Goal: Find specific page/section: Find specific page/section

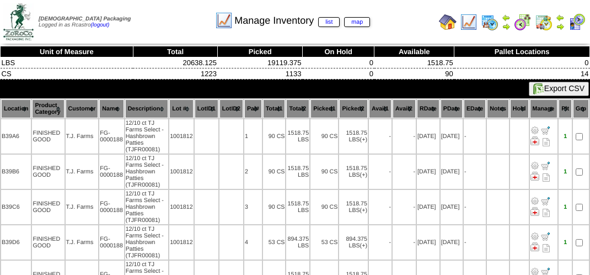
scroll to position [350, 0]
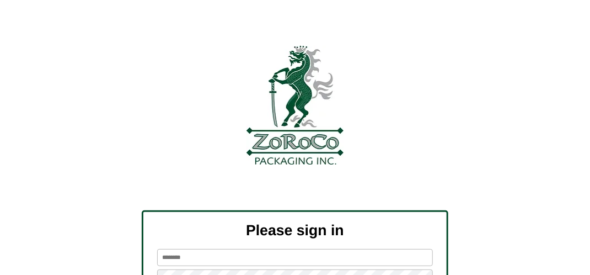
type input "*******"
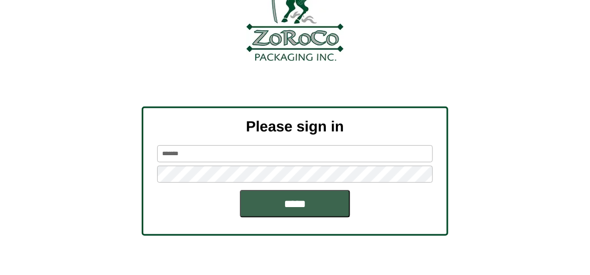
scroll to position [110, 0]
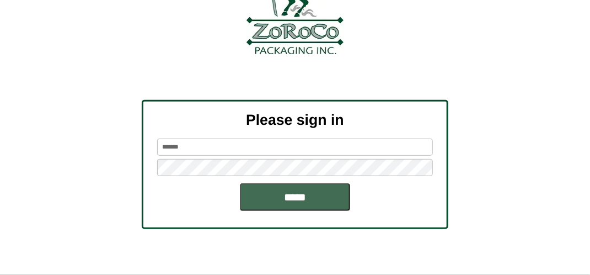
click at [295, 196] on input "*****" at bounding box center [295, 197] width 110 height 28
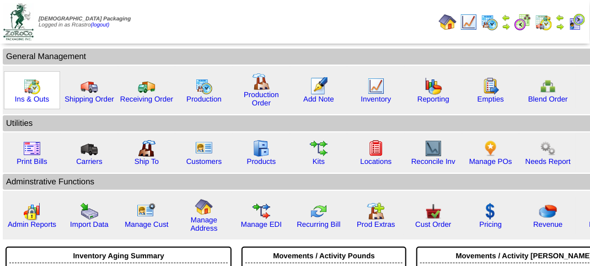
click at [29, 89] on img at bounding box center [32, 86] width 18 height 18
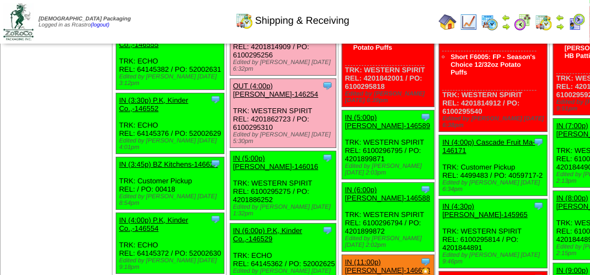
scroll to position [1389, 0]
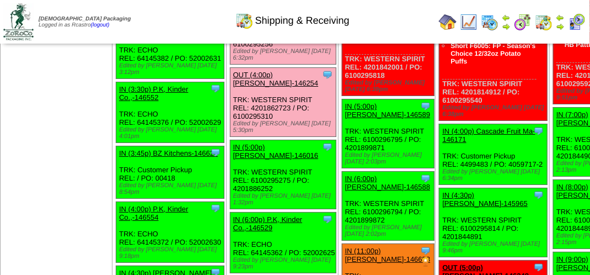
click at [578, 23] on img at bounding box center [577, 22] width 18 height 18
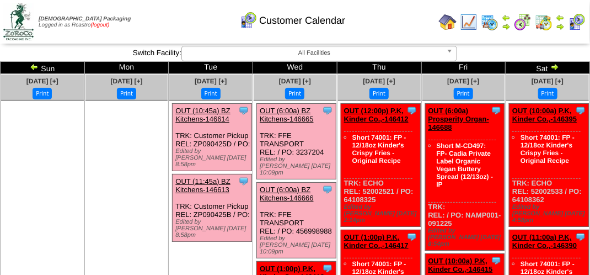
click at [110, 23] on link "(logout)" at bounding box center [100, 25] width 19 height 6
click at [213, 19] on div "Customer Calendar" at bounding box center [292, 17] width 337 height 30
click at [192, 28] on div "Customer Calendar" at bounding box center [292, 17] width 337 height 30
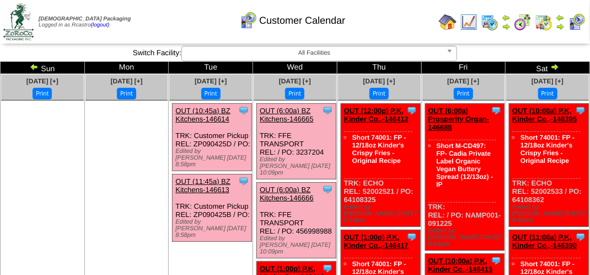
click at [192, 28] on div "Customer Calendar" at bounding box center [292, 17] width 337 height 30
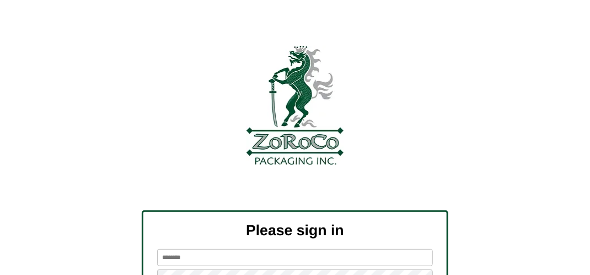
type input "*******"
drag, startPoint x: 0, startPoint y: 0, endPoint x: 378, endPoint y: 25, distance: 379.0
click at [378, 25] on div at bounding box center [295, 23] width 590 height 46
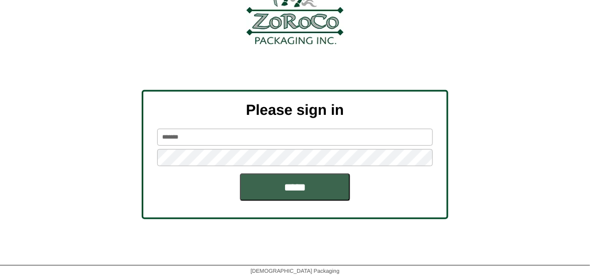
scroll to position [125, 0]
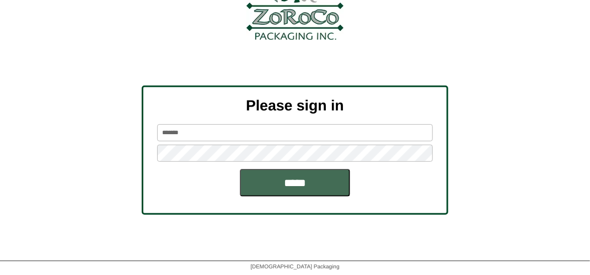
click at [308, 183] on input "*****" at bounding box center [295, 183] width 110 height 28
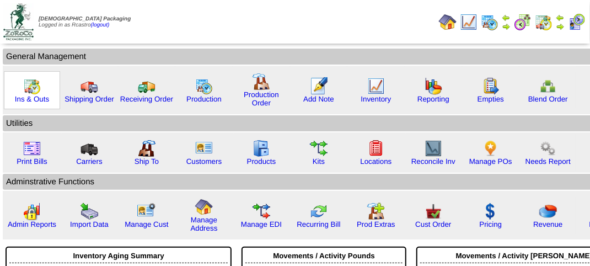
click at [33, 88] on img at bounding box center [32, 86] width 18 height 18
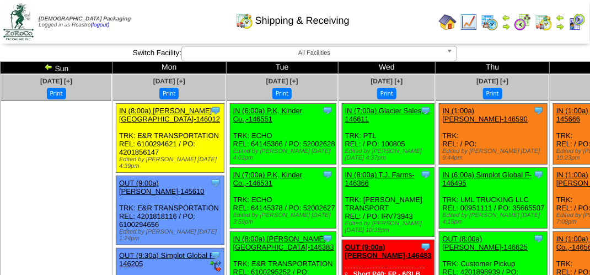
click at [391, 12] on div "Shipping & Receiving" at bounding box center [292, 17] width 337 height 30
click at [382, 24] on div "Shipping & Receiving" at bounding box center [292, 17] width 337 height 30
click at [521, 38] on td at bounding box center [511, 21] width 153 height 41
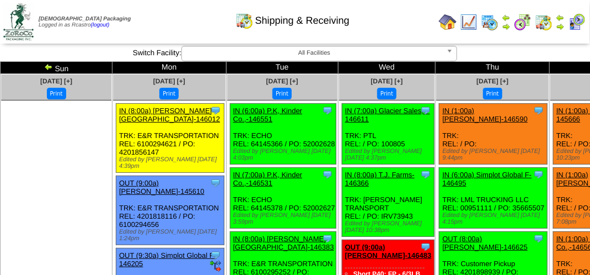
click at [395, 26] on div "Shipping & Receiving" at bounding box center [292, 17] width 337 height 30
click at [397, 28] on div "Shipping & Receiving" at bounding box center [292, 17] width 337 height 30
click at [392, 28] on div "Shipping & Receiving" at bounding box center [292, 17] width 337 height 30
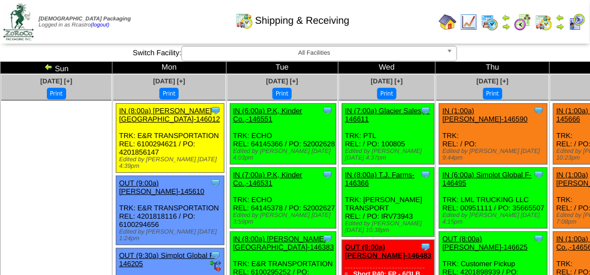
click at [392, 28] on div "Shipping & Receiving" at bounding box center [292, 17] width 337 height 30
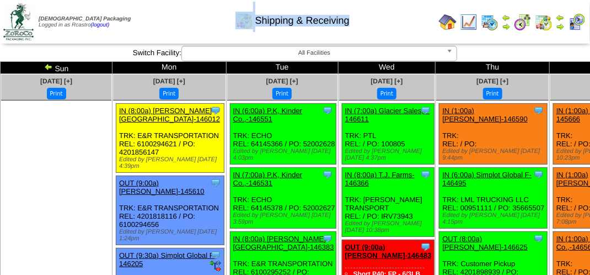
click at [392, 28] on div "Shipping & Receiving" at bounding box center [292, 17] width 337 height 30
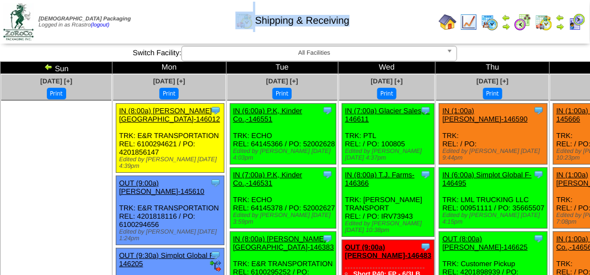
click at [135, 20] on div "Shipping & Receiving" at bounding box center [292, 17] width 337 height 30
click at [157, 20] on div "Shipping & Receiving" at bounding box center [292, 17] width 337 height 30
drag, startPoint x: 160, startPoint y: 20, endPoint x: 168, endPoint y: 20, distance: 8.3
click at [160, 20] on div "Shipping & Receiving" at bounding box center [292, 17] width 337 height 30
click at [401, 18] on div "Shipping & Receiving" at bounding box center [292, 17] width 337 height 30
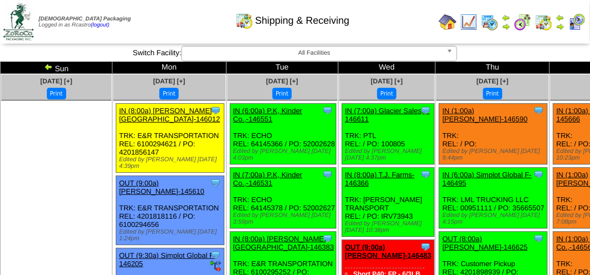
click at [196, 22] on div "Shipping & Receiving" at bounding box center [292, 17] width 337 height 30
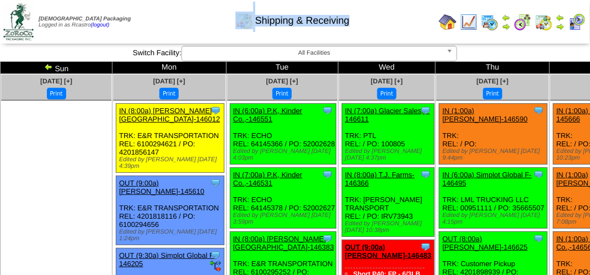
click at [196, 22] on div "Shipping & Receiving" at bounding box center [292, 17] width 337 height 30
click at [196, 23] on div "Shipping & Receiving" at bounding box center [292, 17] width 337 height 30
click at [397, 26] on div "Shipping & Receiving" at bounding box center [292, 17] width 337 height 30
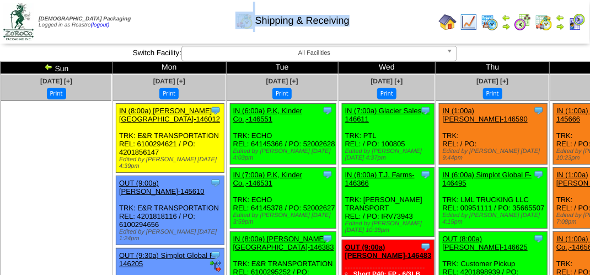
click at [397, 26] on div "Shipping & Receiving" at bounding box center [292, 17] width 337 height 30
click at [215, 25] on div "Shipping & Receiving" at bounding box center [292, 17] width 337 height 30
click at [399, 30] on div "Shipping & Receiving" at bounding box center [292, 17] width 337 height 30
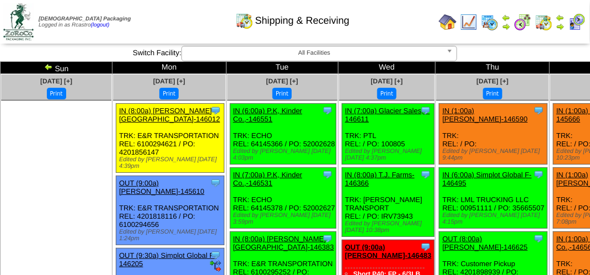
click at [410, 34] on td "Print All" at bounding box center [296, 21] width 277 height 41
click at [578, 24] on img at bounding box center [577, 22] width 18 height 18
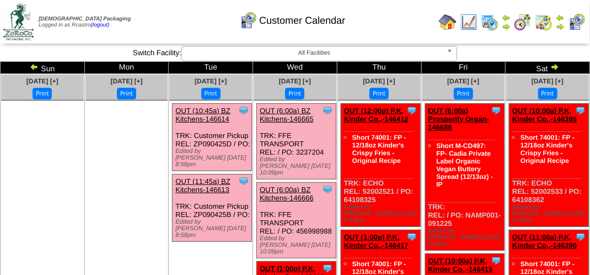
click at [153, 31] on div "Customer Calendar" at bounding box center [292, 17] width 337 height 30
click at [153, 30] on div "Customer Calendar" at bounding box center [292, 17] width 337 height 30
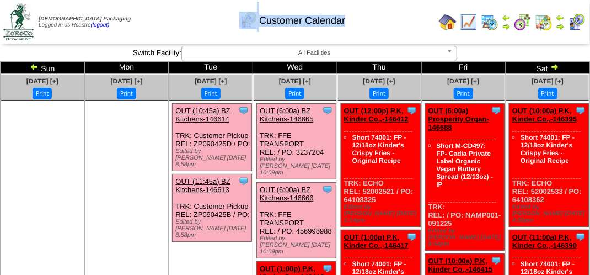
click at [153, 30] on div "Customer Calendar" at bounding box center [292, 17] width 337 height 30
click at [154, 30] on div "Customer Calendar" at bounding box center [292, 17] width 337 height 30
click at [157, 29] on div "Customer Calendar" at bounding box center [292, 17] width 337 height 30
click at [162, 21] on div "Customer Calendar" at bounding box center [292, 17] width 337 height 30
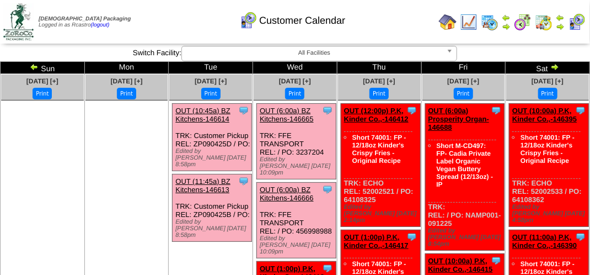
click at [178, 20] on div "Customer Calendar" at bounding box center [292, 17] width 337 height 30
drag, startPoint x: 202, startPoint y: 30, endPoint x: 139, endPoint y: 1, distance: 69.1
click at [201, 30] on div "Customer Calendar" at bounding box center [292, 17] width 337 height 30
click at [374, 9] on div "Customer Calendar" at bounding box center [292, 17] width 337 height 30
click at [173, 17] on div "Customer Calendar" at bounding box center [292, 17] width 337 height 30
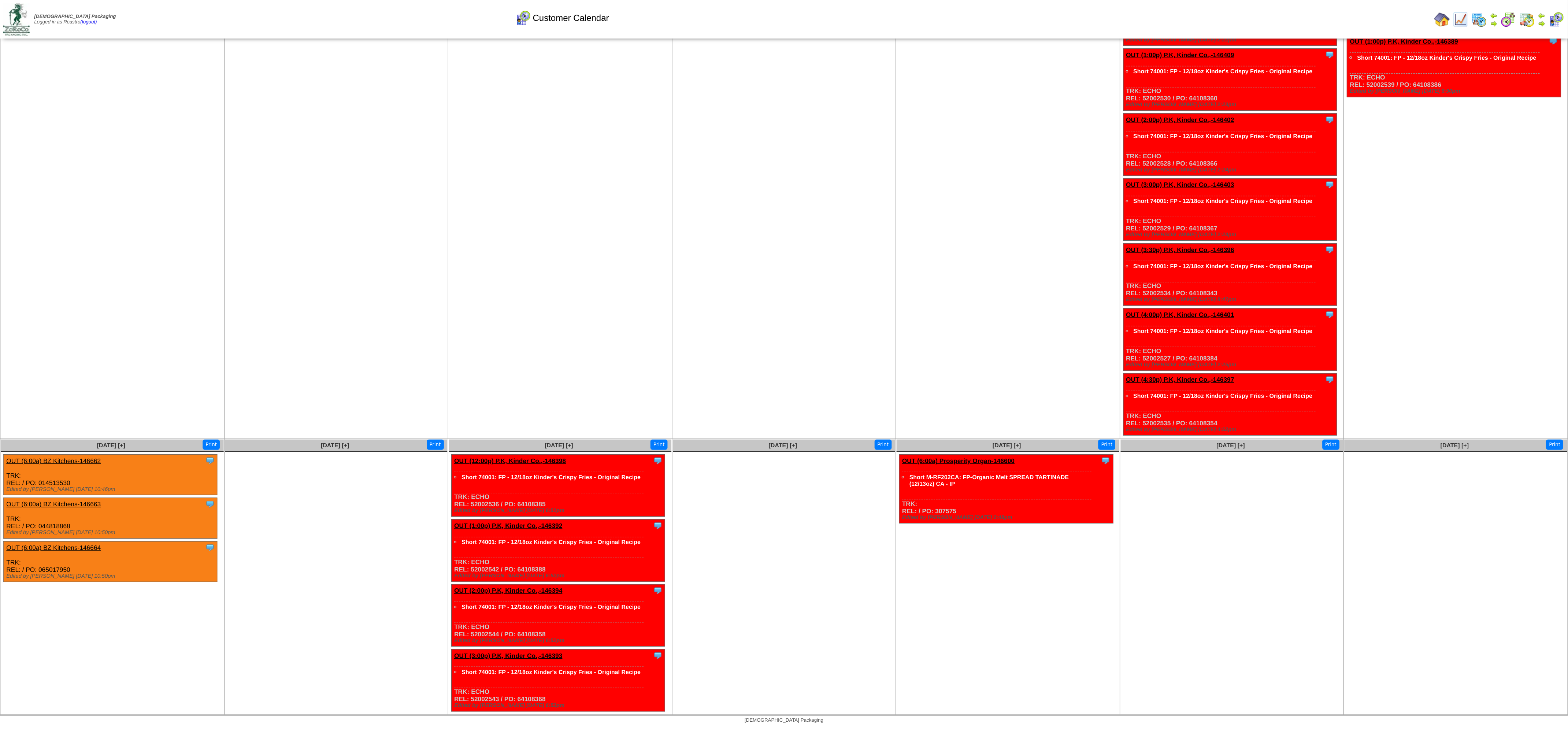
scroll to position [172, 0]
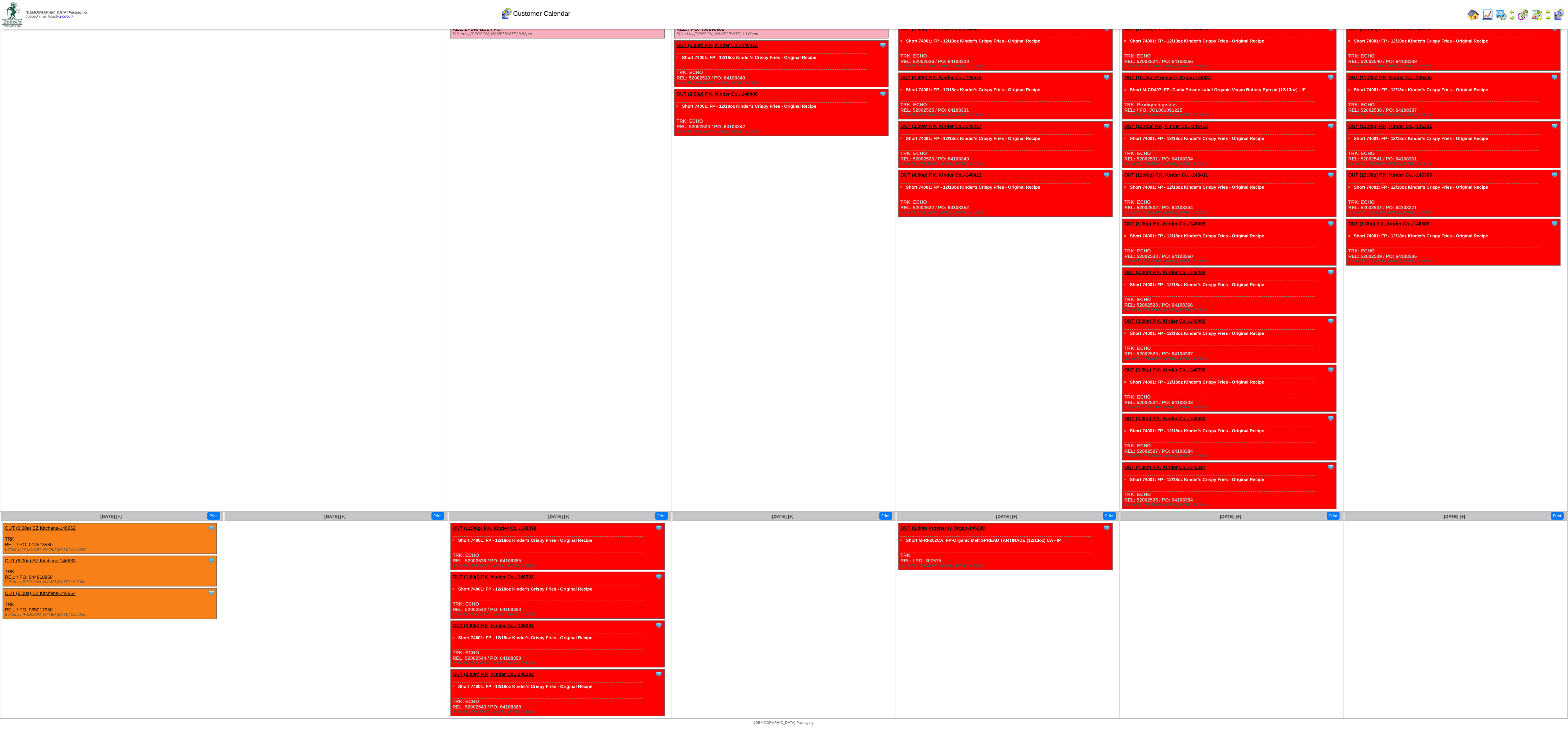
drag, startPoint x: 549, startPoint y: 1, endPoint x: 209, endPoint y: 507, distance: 609.6
click at [209, 182] on link "BZ Kitchens ScheduleID: 146662 75 CS: 03-01088 (FP - Blue Zones Kitchen Basil P…" at bounding box center [211, 530] width 7 height 5
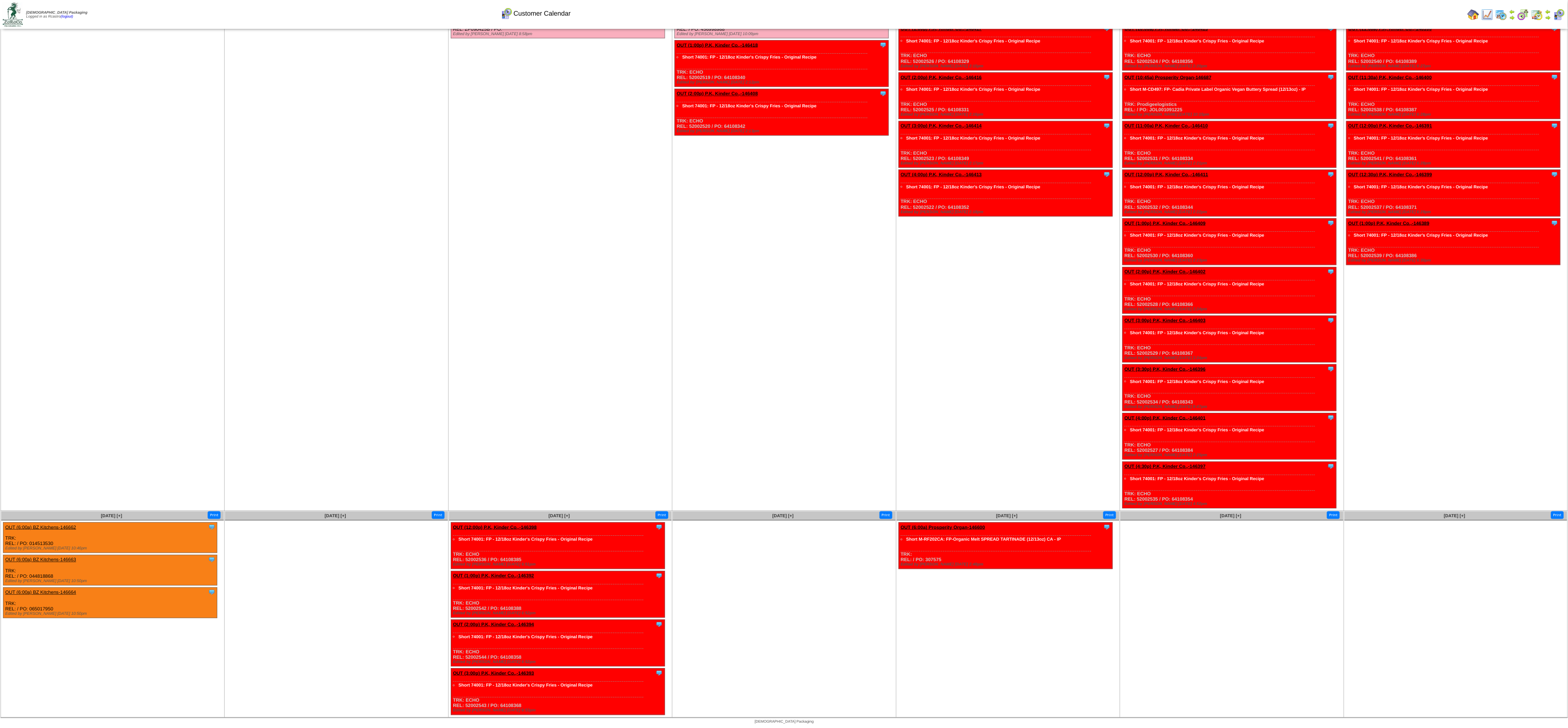
scroll to position [229, 0]
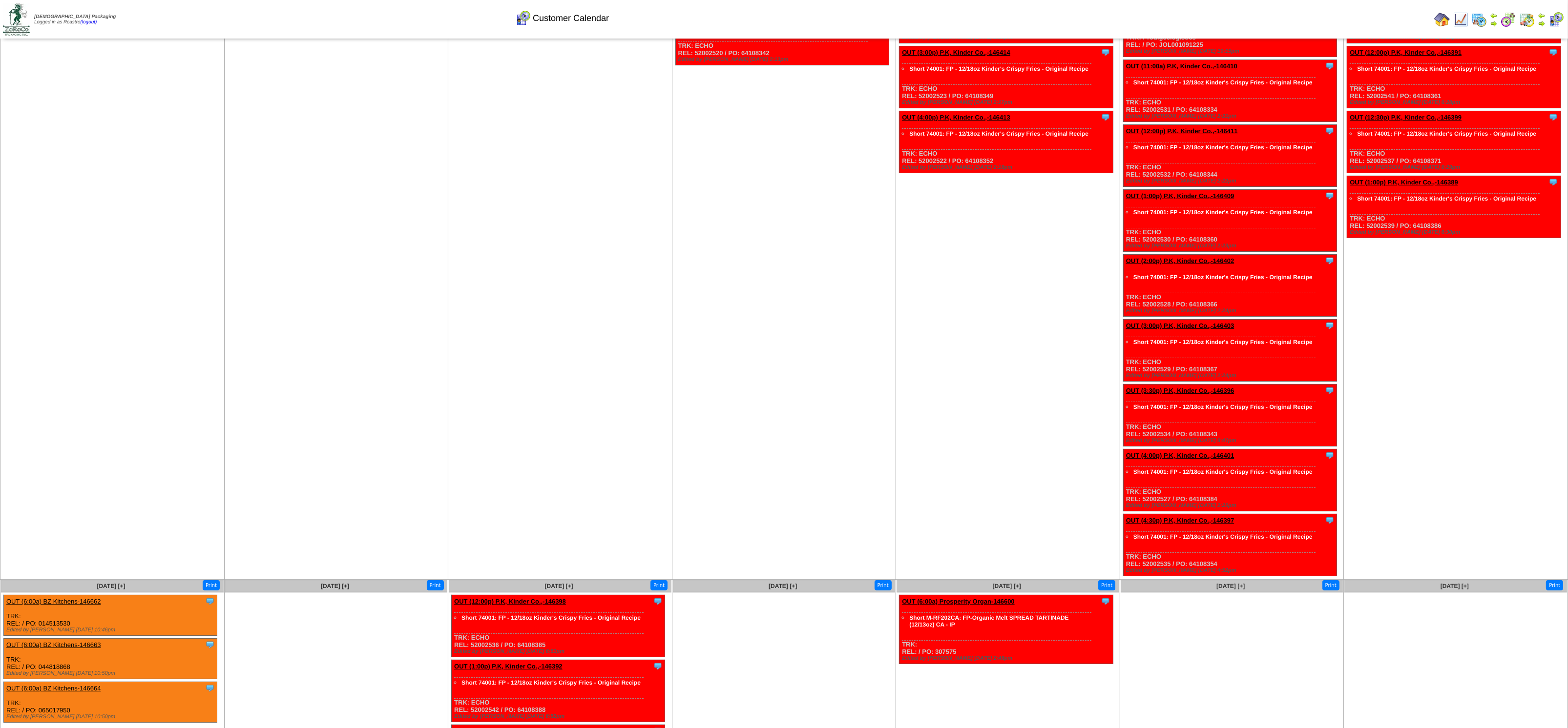
drag, startPoint x: 1880, startPoint y: 8, endPoint x: 209, endPoint y: 622, distance: 1780.2
click at [209, 243] on link "BZ Kitchens ScheduleID: 146662 75 CS: 03-01088 (FP - Blue Zones Kitchen Basil P…" at bounding box center [210, 604] width 10 height 7
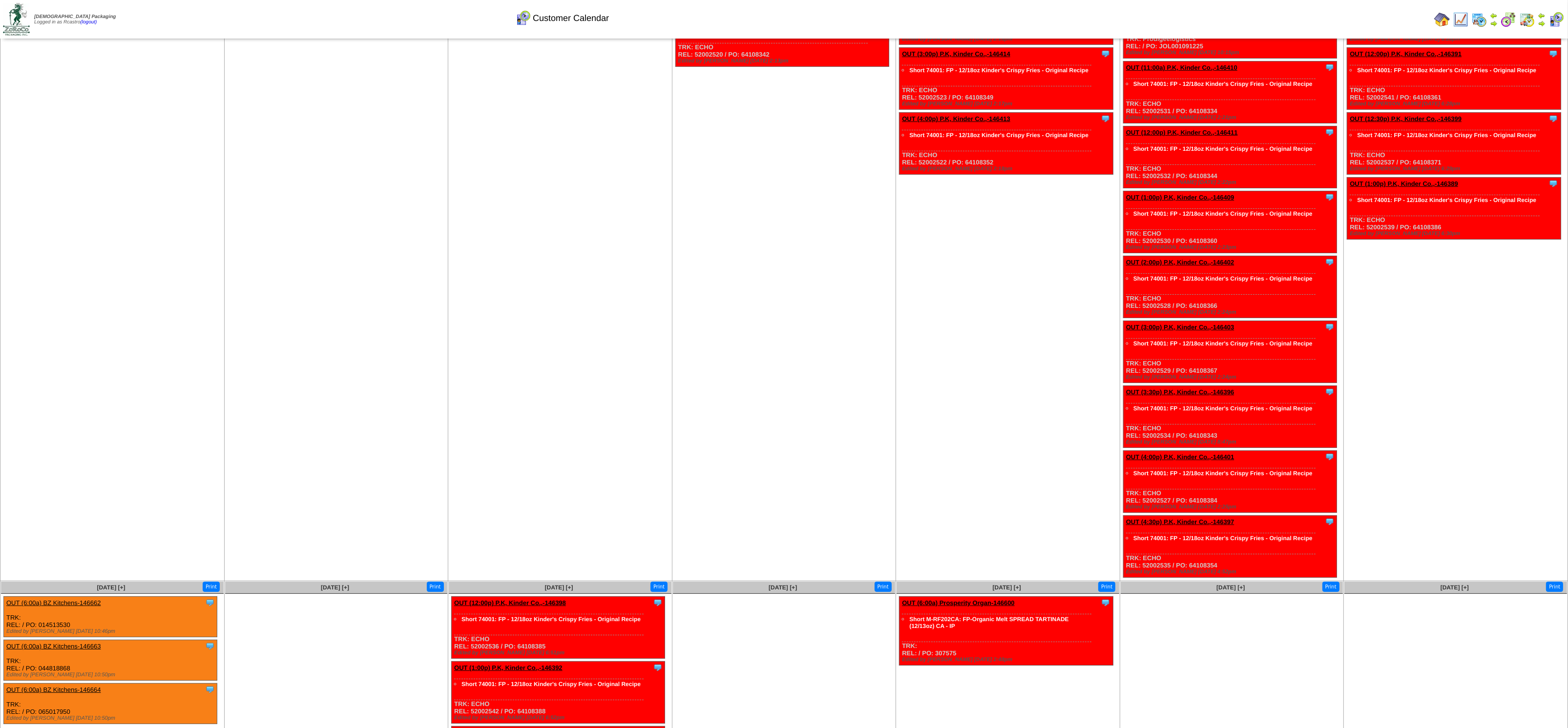
scroll to position [394, 0]
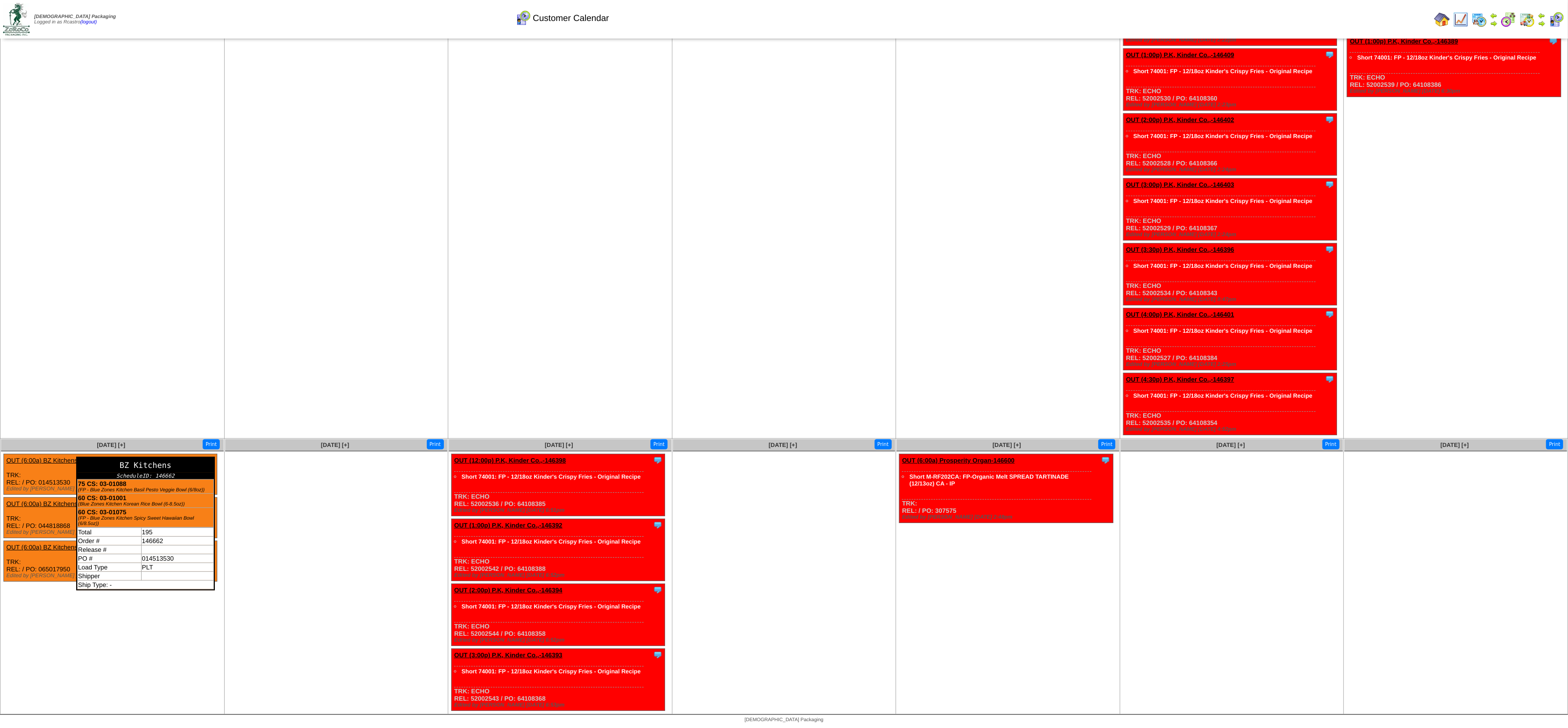
click at [212, 243] on div "BZ Kitchens" at bounding box center [145, 465] width 136 height 15
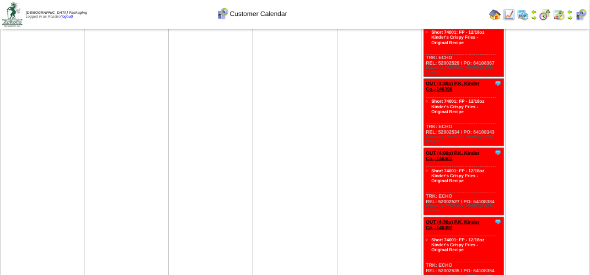
scroll to position [803, 0]
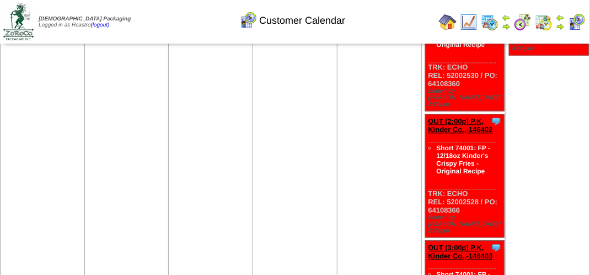
drag, startPoint x: 1172, startPoint y: 0, endPoint x: 194, endPoint y: 133, distance: 986.9
click at [194, 133] on td "[DATE] [+] Print Clone Item OUT (10:45a) BZ Kitchens-146614 BZ Kitchens Schedul…" at bounding box center [211, 8] width 84 height 1475
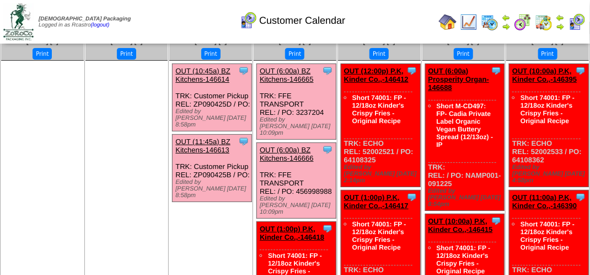
scroll to position [0, 0]
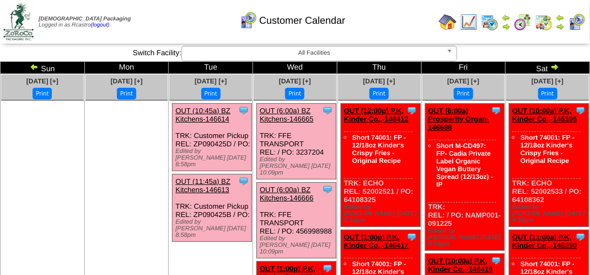
click at [399, 28] on div "Customer Calendar" at bounding box center [292, 17] width 337 height 30
click at [234, 118] on div "OUT (10:45a) BZ Kitchens-146614" at bounding box center [211, 114] width 73 height 17
click at [191, 14] on div "Customer Calendar" at bounding box center [292, 17] width 337 height 30
click at [388, 31] on div "Customer Calendar" at bounding box center [292, 17] width 337 height 30
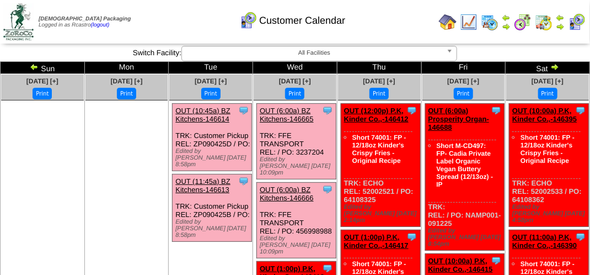
click at [394, 34] on td "Print All" at bounding box center [296, 21] width 277 height 41
click at [380, 23] on div "Customer Calendar" at bounding box center [292, 17] width 337 height 30
click at [381, 23] on div "Customer Calendar" at bounding box center [292, 17] width 337 height 30
click at [178, 26] on div "Customer Calendar" at bounding box center [292, 17] width 337 height 30
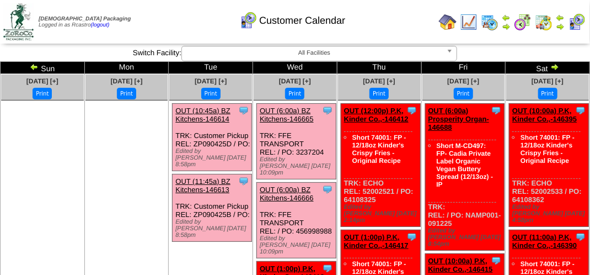
drag, startPoint x: 152, startPoint y: 12, endPoint x: 172, endPoint y: 12, distance: 20.4
click at [152, 13] on div "Customer Calendar" at bounding box center [292, 17] width 337 height 30
click at [400, 25] on div "Customer Calendar" at bounding box center [292, 17] width 337 height 30
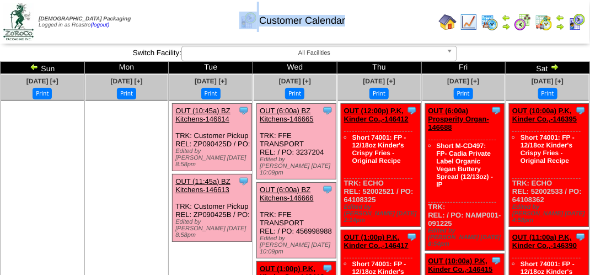
click at [400, 25] on div "Customer Calendar" at bounding box center [292, 17] width 337 height 30
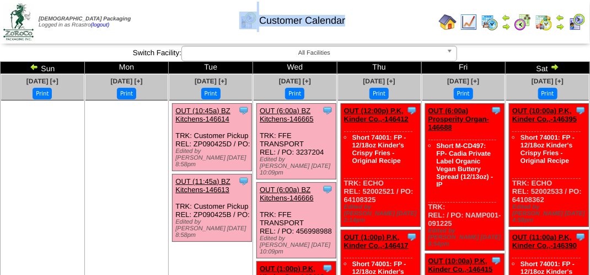
click at [392, 26] on div "Customer Calendar" at bounding box center [292, 17] width 337 height 30
click at [203, 25] on div "Customer Calendar" at bounding box center [292, 17] width 337 height 30
click at [203, 24] on div "Customer Calendar" at bounding box center [292, 17] width 337 height 30
click at [170, 13] on div "Customer Calendar" at bounding box center [292, 17] width 337 height 30
click at [203, 18] on div "Customer Calendar" at bounding box center [292, 17] width 337 height 30
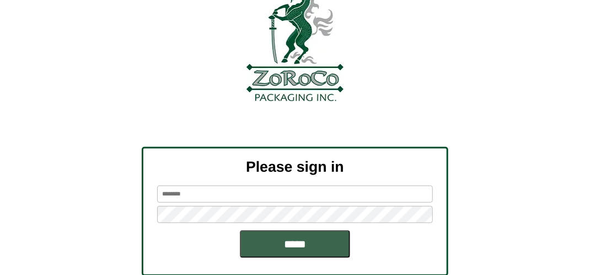
scroll to position [110, 0]
